Goal: Task Accomplishment & Management: Complete application form

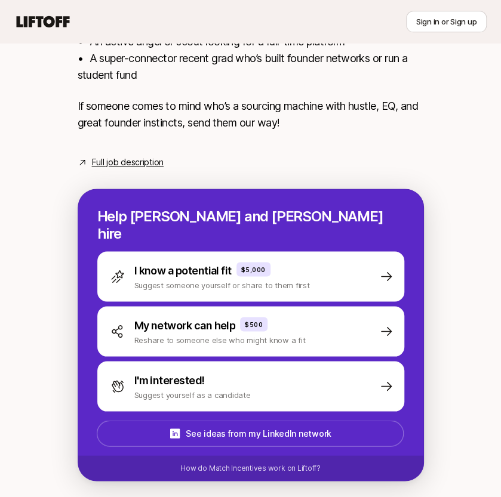
scroll to position [517, 0]
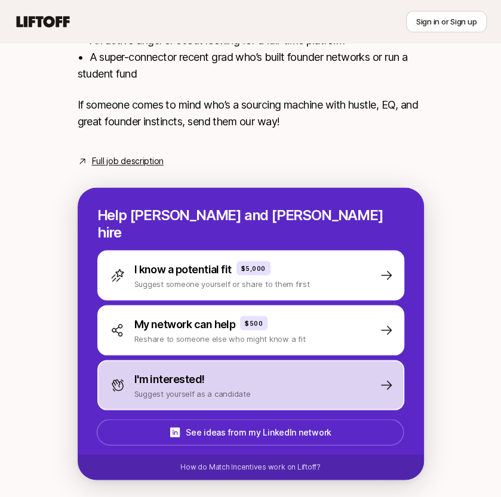
click at [164, 371] on p "I'm interested!" at bounding box center [169, 379] width 70 height 17
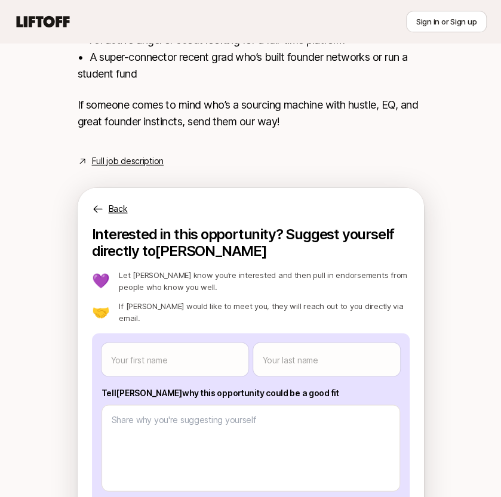
scroll to position [621, 0]
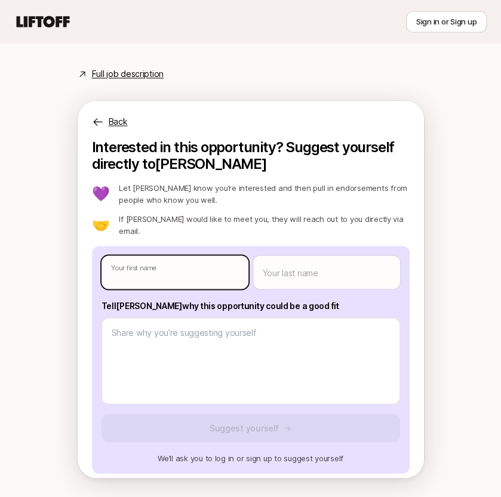
type textarea "x"
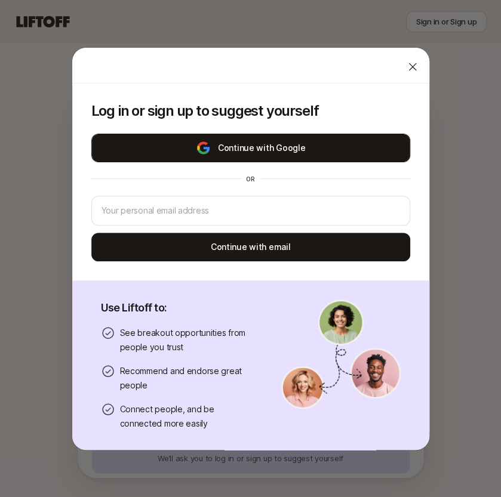
click at [254, 157] on button "Continue with Google" at bounding box center [250, 148] width 319 height 29
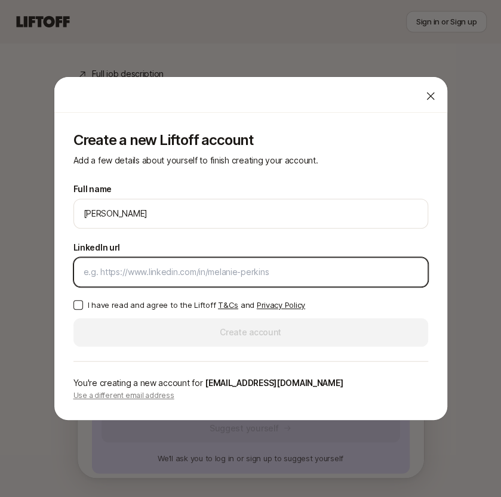
paste input "[URL][DOMAIN_NAME]"
type input "[URL][DOMAIN_NAME]"
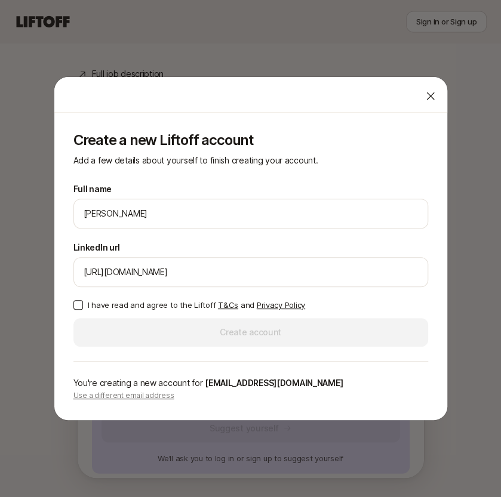
click at [139, 302] on p "I have read and agree to the Liftoff T&Cs and Privacy Policy" at bounding box center [196, 305] width 217 height 12
click at [83, 302] on button "I have read and agree to the Liftoff T&Cs and Privacy Policy" at bounding box center [78, 305] width 10 height 10
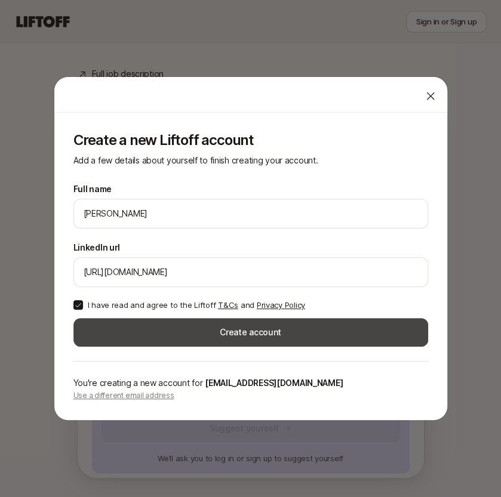
click at [159, 322] on button "Create account" at bounding box center [250, 332] width 355 height 29
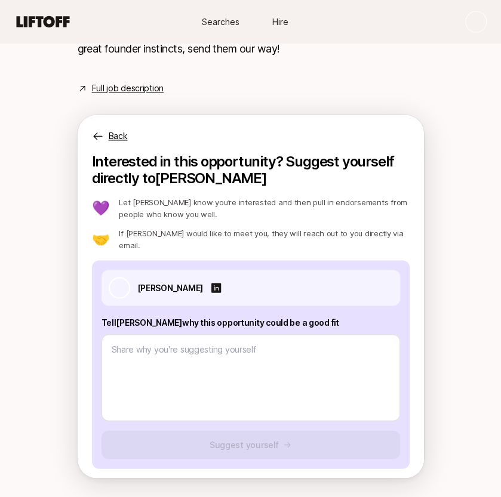
scroll to position [601, 0]
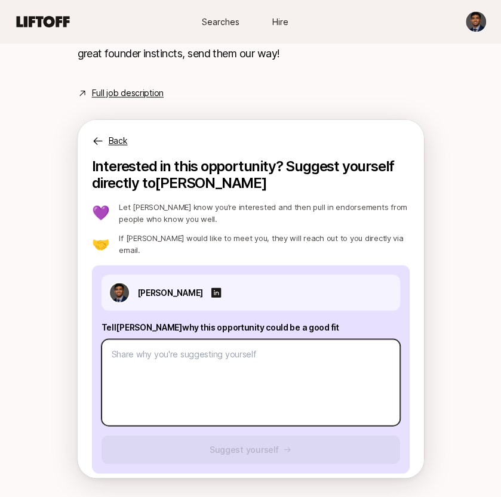
click at [145, 378] on textarea at bounding box center [251, 382] width 299 height 87
type textarea "x"
type textarea "I"
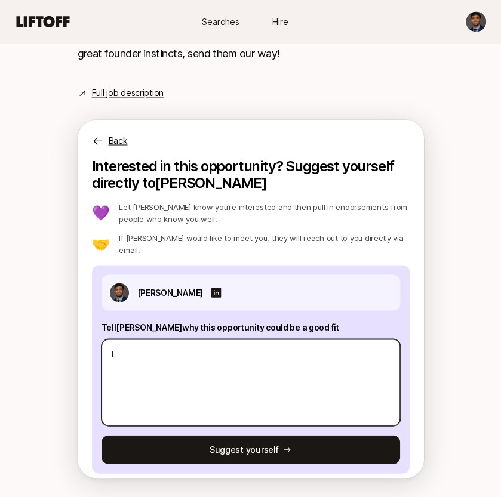
type textarea "x"
type textarea "I"
type textarea "x"
type textarea "I h"
type textarea "x"
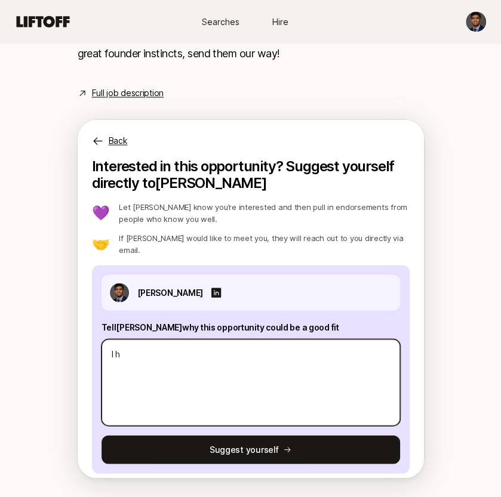
type textarea "I ha"
type textarea "x"
type textarea "I hav"
type textarea "x"
type textarea "I have"
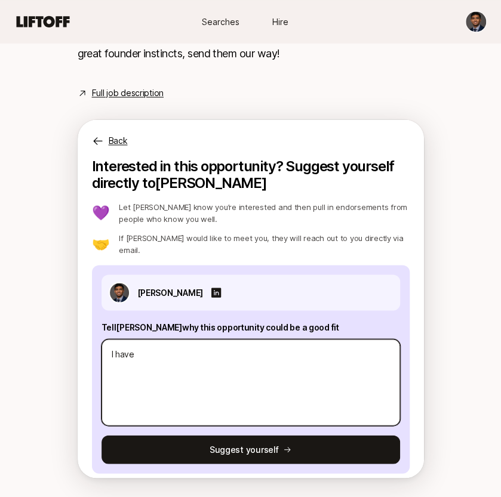
type textarea "x"
type textarea "I have"
type textarea "x"
type textarea "I have b"
type textarea "x"
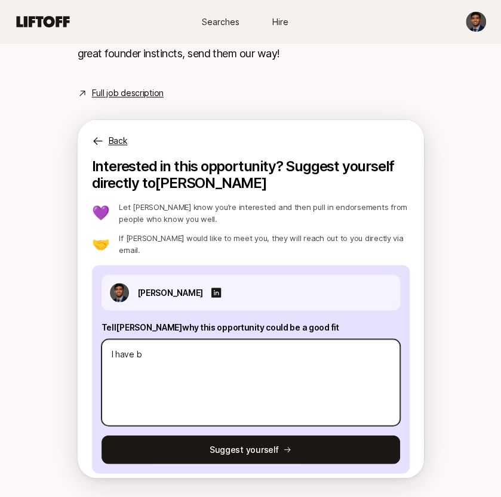
type textarea "I have be"
type textarea "x"
type textarea "I have bee"
type textarea "x"
type textarea "I have been"
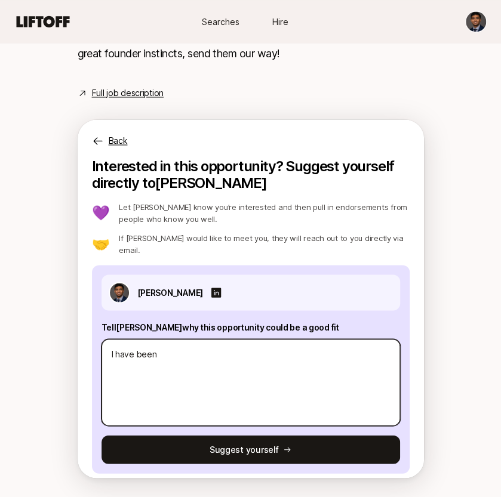
type textarea "x"
type textarea "I have been"
type textarea "x"
type textarea "I have been a"
type textarea "x"
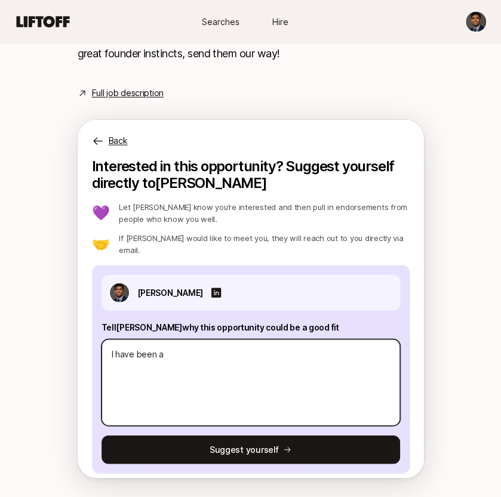
type textarea "I have been an"
type textarea "x"
type textarea "I have been an"
type textarea "x"
type textarea "I have been an i"
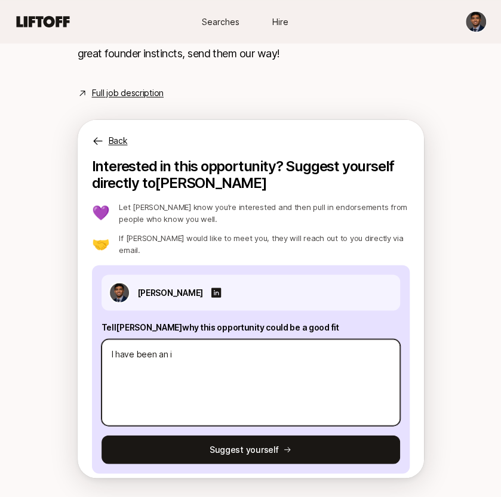
type textarea "x"
type textarea "I have been an in"
type textarea "x"
type textarea "I have been an inv"
type textarea "x"
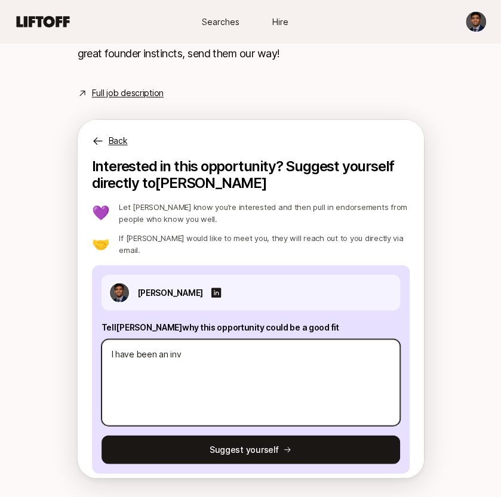
type textarea "I have been an inve"
type textarea "x"
type textarea "I have been an inves"
type textarea "x"
type textarea "I have been an invest"
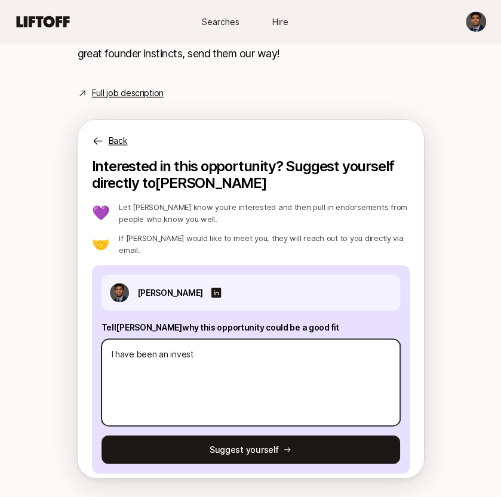
type textarea "x"
type textarea "I have been an investm"
type textarea "x"
type textarea "I have been an investme"
type textarea "x"
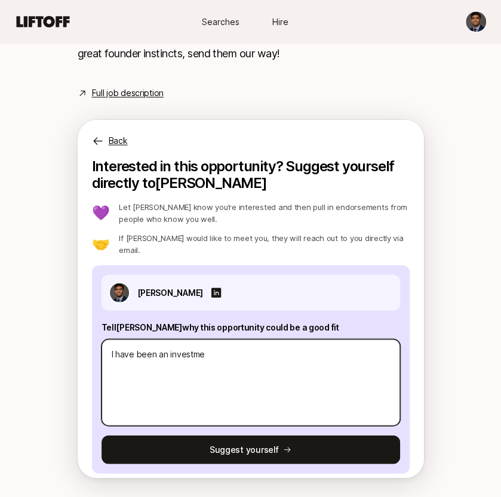
type textarea "I have been an investmen"
type textarea "x"
type textarea "I have been an investment"
type textarea "x"
type textarea "I have been an investment a"
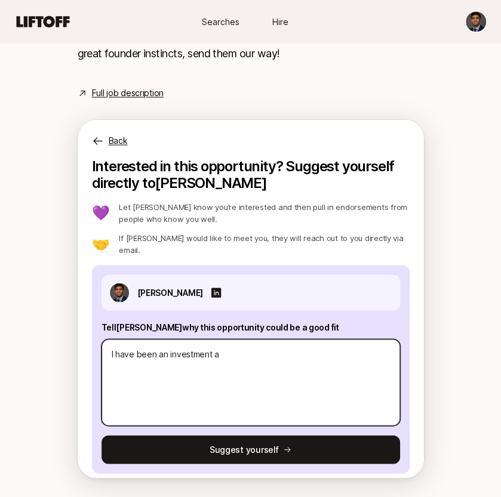
type textarea "x"
type textarea "I have been an investment an"
type textarea "x"
type textarea "I have been an investment anal"
type textarea "x"
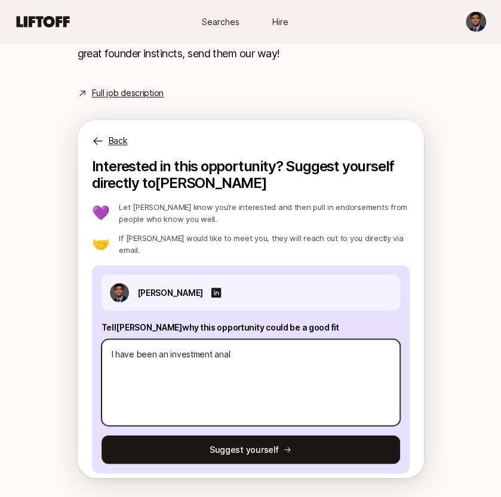
type textarea "I have been an investment analy"
type textarea "x"
type textarea "I have been an investment analys"
type textarea "x"
type textarea "I have been an investment analyst"
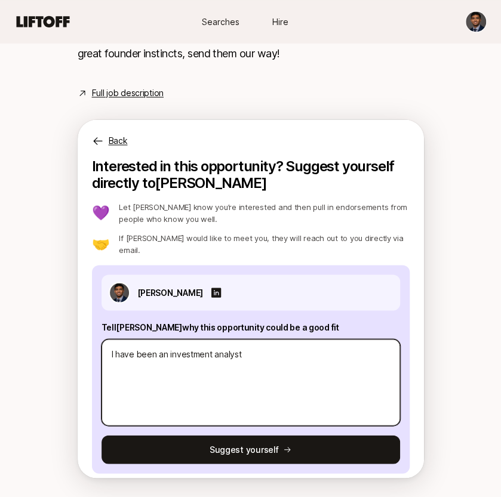
type textarea "x"
type textarea "I have been an investment analyst"
type textarea "x"
type textarea "I have been an investment analyst i"
type textarea "x"
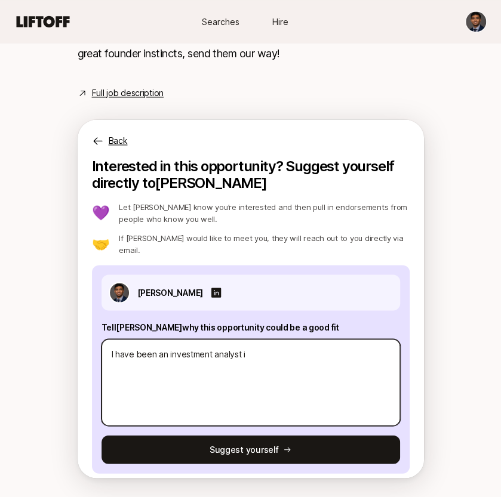
type textarea "I have been an investment analyst in"
type textarea "x"
type textarea "I have been an investment analyst int"
type textarea "x"
type textarea "I have been an investment analyst inter"
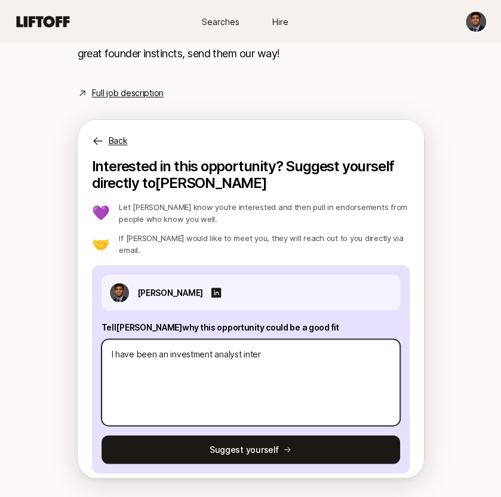
type textarea "x"
type textarea "I have been an investment analyst intern"
type textarea "x"
type textarea "I have been an investment analyst interna"
type textarea "x"
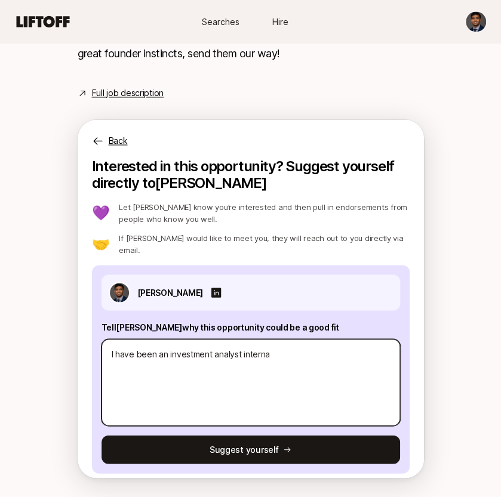
type textarea "I have been an investment analyst interna"
type textarea "x"
type textarea "I have been an investment analyst interna t"
type textarea "x"
type textarea "I have been an investment analyst interna tT"
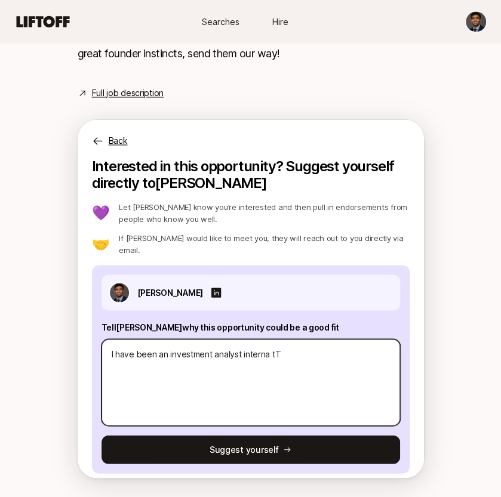
type textarea "x"
type textarea "I have been an investment analyst interna t"
type textarea "x"
type textarea "I have been an investment analyst interna"
type textarea "x"
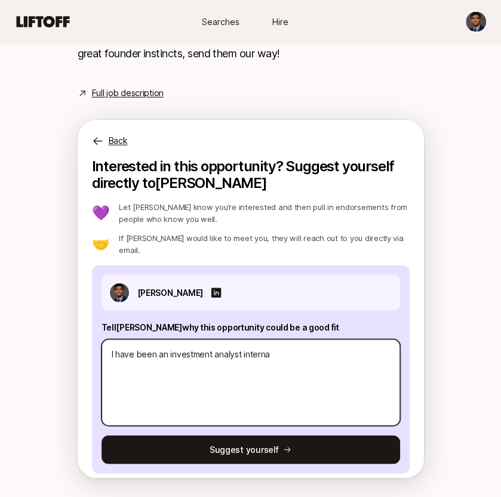
type textarea "I have been an investment analyst interna"
type textarea "x"
type textarea "I have been an investment analyst intern"
type textarea "x"
type textarea "I have been an investment analyst intern"
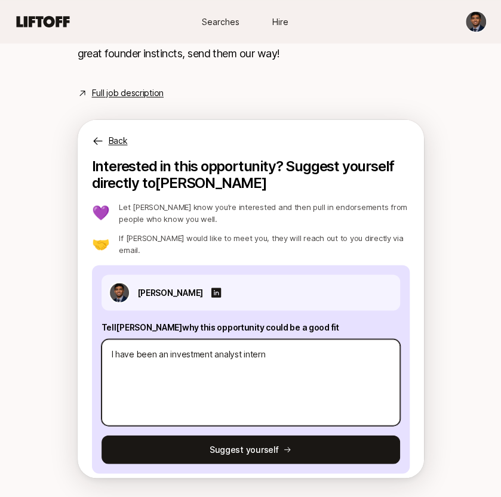
type textarea "x"
type textarea "I have been an investment analyst intern a"
type textarea "x"
type textarea "I have been an investment analyst intern at"
type textarea "x"
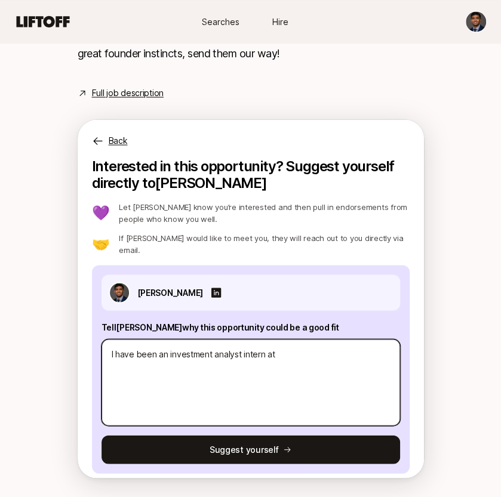
type textarea "I have been an investment analyst intern at"
type textarea "x"
type textarea "I have been an investment analyst intern at T"
type textarea "x"
type textarea "I have been an investment analyst intern at [GEOGRAPHIC_DATA]"
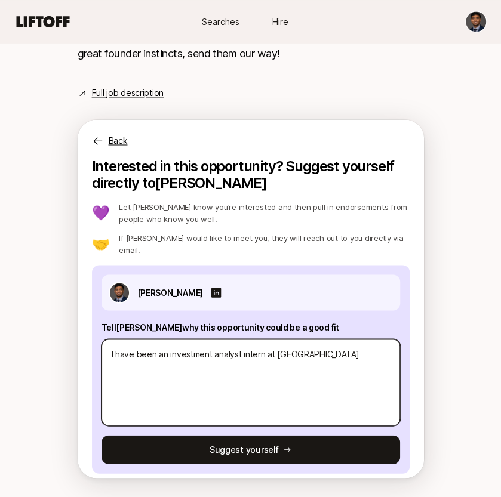
type textarea "x"
type textarea "I have been an investment analyst intern at [GEOGRAPHIC_DATA]"
type textarea "x"
type textarea "I have been an investment analyst intern at Tech"
type textarea "x"
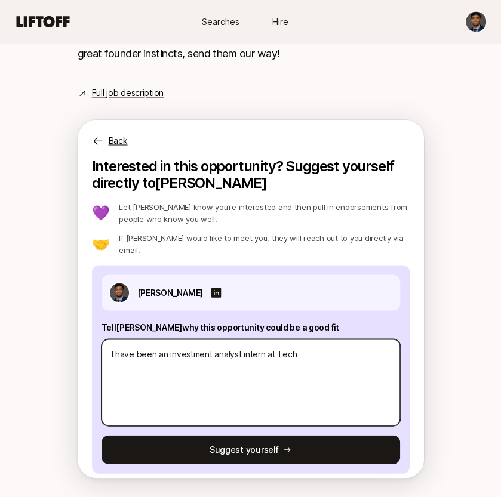
type textarea "I have been an investment analyst intern at Tech"
type textarea "x"
type textarea "I have been an investment analyst intern at Tech S"
type textarea "x"
type textarea "I have been an investment analyst intern at Tech Sq"
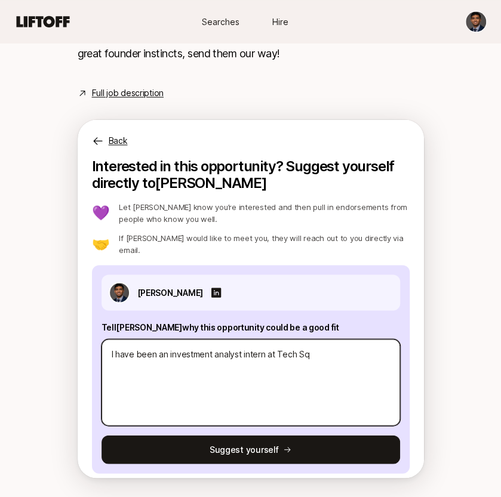
type textarea "x"
type textarea "I have been an investment analyst intern at Tech Squ"
type textarea "x"
type textarea "I have been an investment analyst intern at Tech Squa"
type textarea "x"
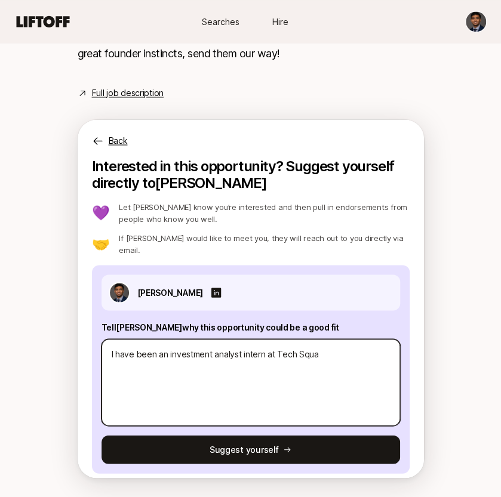
type textarea "I have been an investment analyst intern at Tech Squar"
type textarea "x"
type textarea "I have been an investment analyst intern at Tech Squar"
type textarea "x"
type textarea "I have been an investment analyst intern at Tech Squar V"
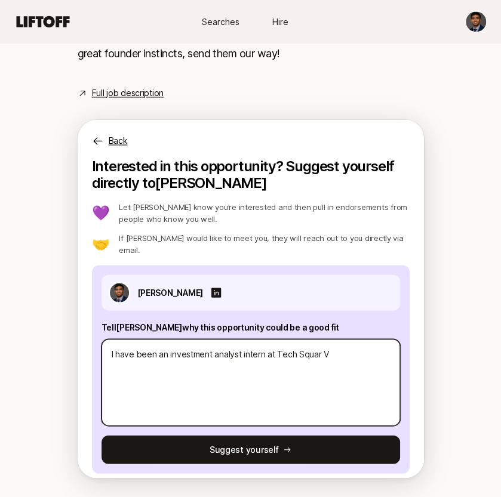
type textarea "x"
type textarea "I have been an investment analyst intern at Tech Squar Ve"
type textarea "x"
type textarea "I have been an investment analyst intern at Tech Squar Ven"
type textarea "x"
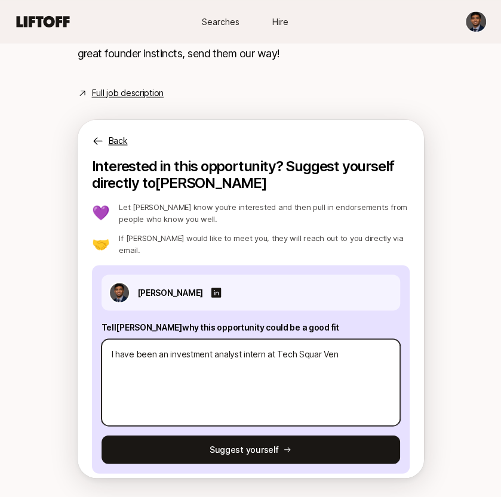
type textarea "I have been an investment analyst intern at Tech Squar Vent"
type textarea "x"
type textarea "I have been an investment analyst intern at Tech Squar Ventu"
type textarea "x"
type textarea "I have been an investment analyst intern at Tech Squar Ventur"
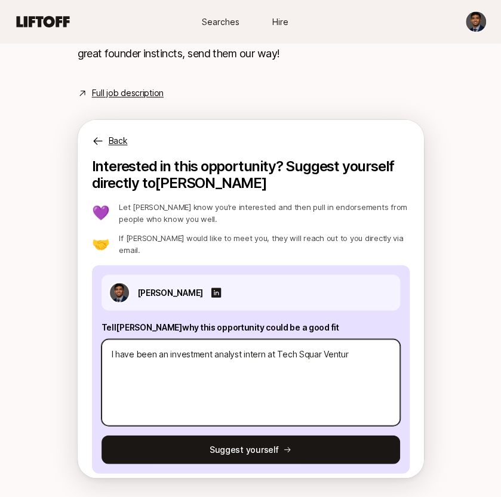
type textarea "x"
type textarea "I have been an investment analyst intern at Tech Squar Venture"
type textarea "x"
type textarea "I have been an investment analyst intern at Tech Squar Ventures"
type textarea "x"
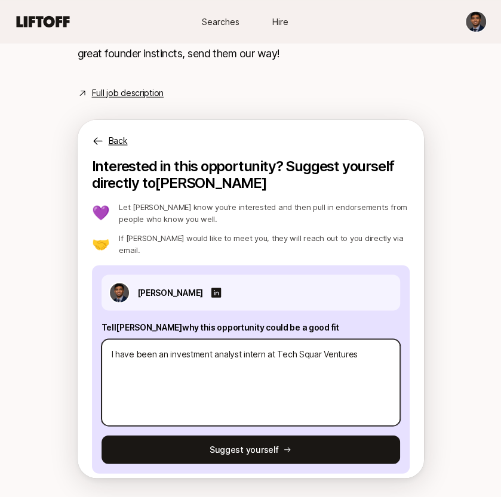
type textarea "I have been an investment analyst intern at Tech Squar Ventures"
type textarea "x"
type textarea "I have been an investment analyst intern at Tech Squar Ventures"
type textarea "x"
type textarea "I have been an investment analyst intern at Tech Squar Venture"
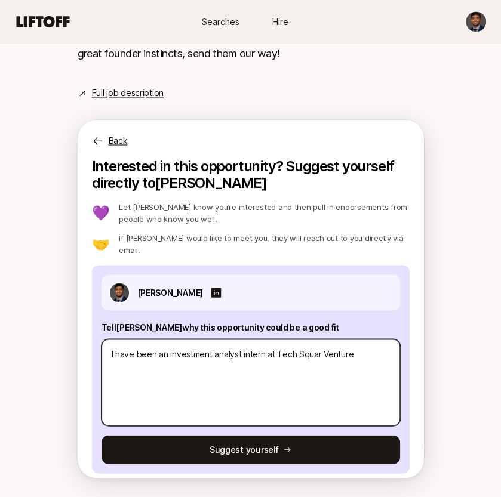
type textarea "x"
type textarea "I have been an investment analyst intern at Tech Squar Ventur"
type textarea "x"
type textarea "I have been an investment analyst intern at Tech Squar Ventu"
type textarea "x"
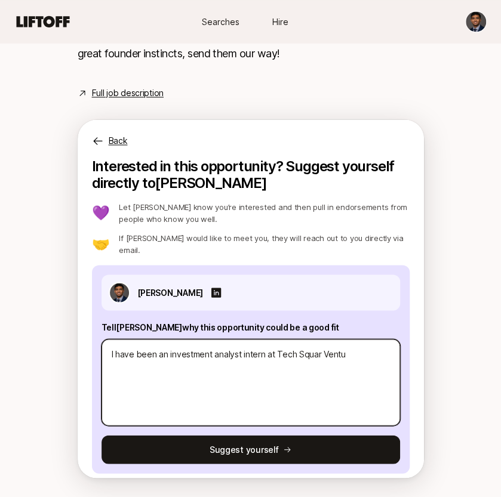
type textarea "I have been an investment analyst intern at Tech Squar Vent"
type textarea "x"
type textarea "I have been an investment analyst intern at Tech Squar Ven"
type textarea "x"
type textarea "I have been an investment analyst intern at Tech Squar Ve"
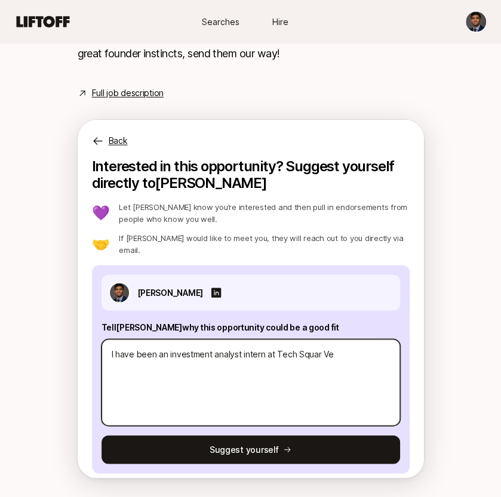
type textarea "x"
type textarea "I have been an investment analyst intern at Tech Squar"
type textarea "x"
type textarea "I have been an investment analyst intern at Tech Squar"
type textarea "x"
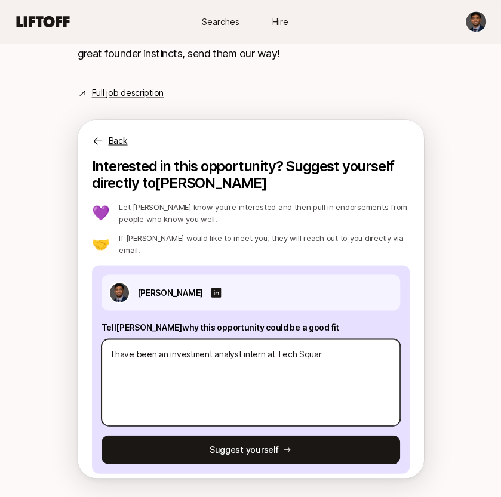
type textarea "I have been an investment analyst intern at [GEOGRAPHIC_DATA]"
type textarea "x"
type textarea "I have been an investment analyst intern at [GEOGRAPHIC_DATA]"
type textarea "x"
type textarea "I have been an investment analyst intern at [GEOGRAPHIC_DATA] V"
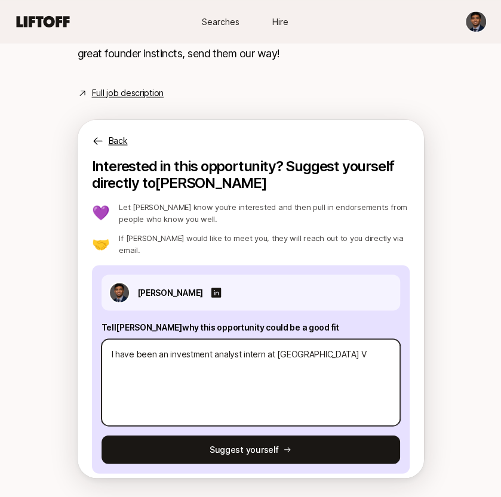
type textarea "x"
type textarea "I have been an investment analyst intern at [GEOGRAPHIC_DATA]"
type textarea "x"
type textarea "I have been an investment analyst intern at [GEOGRAPHIC_DATA]"
type textarea "x"
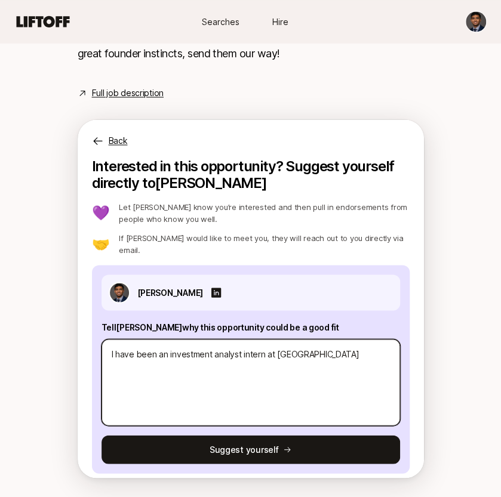
type textarea "I have been an investment analyst intern at [GEOGRAPHIC_DATA] Vent"
type textarea "x"
type textarea "I have been an investment analyst intern at [GEOGRAPHIC_DATA] Ventu"
type textarea "x"
type textarea "I have been an investment analyst intern at [GEOGRAPHIC_DATA] Ventur"
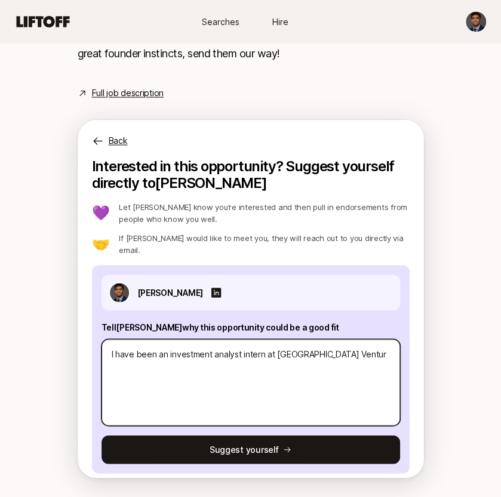
type textarea "x"
type textarea "I have been an investment analyst intern at Tech Square Venture"
type textarea "x"
type textarea "I have been an investment analyst intern at Tech Square Ventures"
type textarea "x"
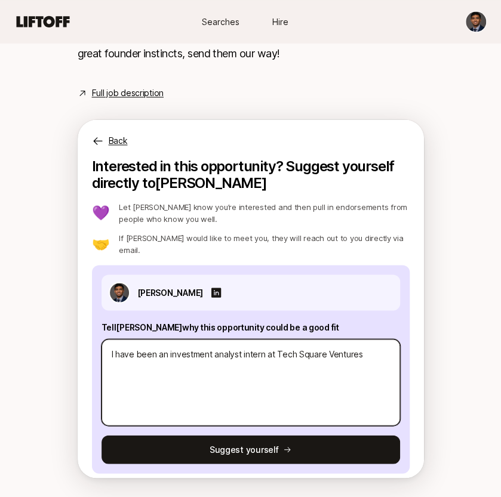
type textarea "I have been an investment analyst intern at Tech Square Ventures"
type textarea "x"
type textarea "I have been an investment analyst intern at Tech Square Ventures f"
type textarea "x"
type textarea "I have been an investment analyst intern at Tech Square Ventures fo"
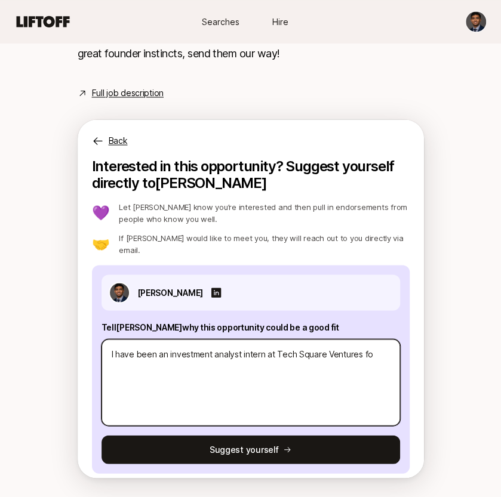
type textarea "x"
type textarea "I have been an investment analyst intern at Tech Square Ventures for"
type textarea "x"
type textarea "I have been an investment analyst intern at Tech Square Ventures for 2"
type textarea "x"
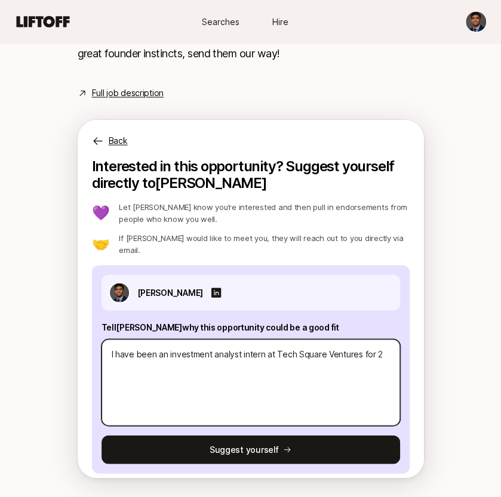
type textarea "I have been an investment analyst intern at Tech Square Ventures for 2"
type textarea "x"
type textarea "I have been an investment analyst intern at Tech Square Ventures for 2 y"
type textarea "x"
type textarea "I have been an investment analyst intern at Tech Square Ventures for 2 ye"
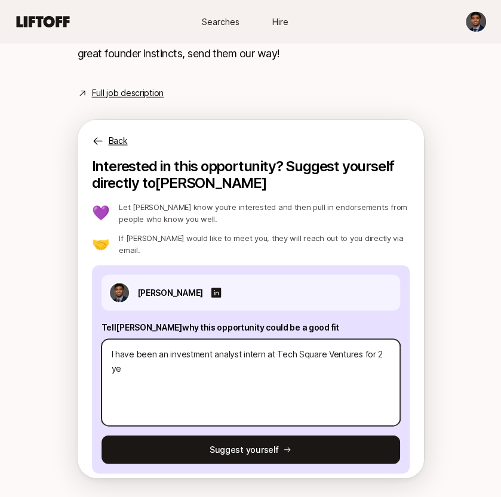
type textarea "x"
type textarea "I have been an investment analyst intern at Tech Square Ventures for 2 yea"
type textarea "x"
type textarea "I have been an investment analyst intern at Tech Square Ventures for 2 year"
type textarea "x"
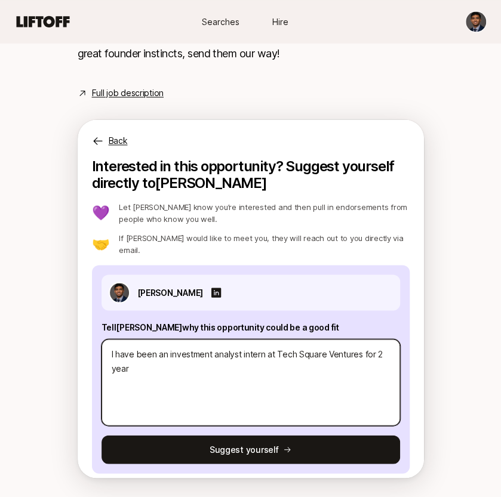
type textarea "I have been an investment analyst intern at Tech Square Ventures for 2 years"
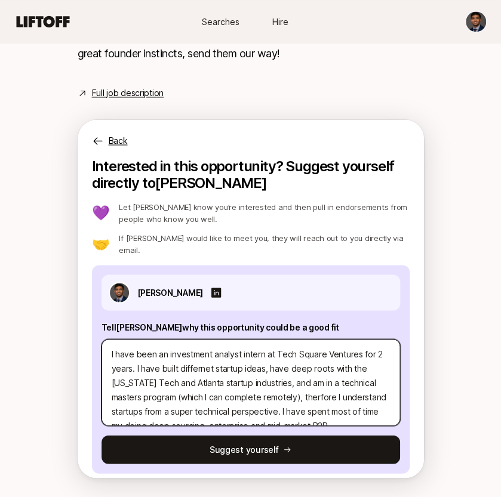
scroll to position [43, 0]
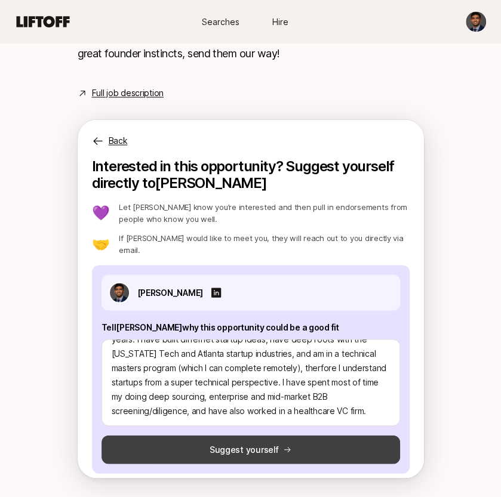
click at [210, 447] on button "Suggest yourself" at bounding box center [251, 449] width 299 height 29
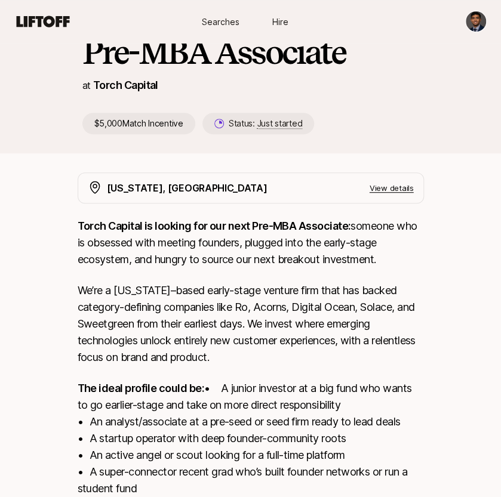
scroll to position [104, 0]
